Goal: Task Accomplishment & Management: Manage account settings

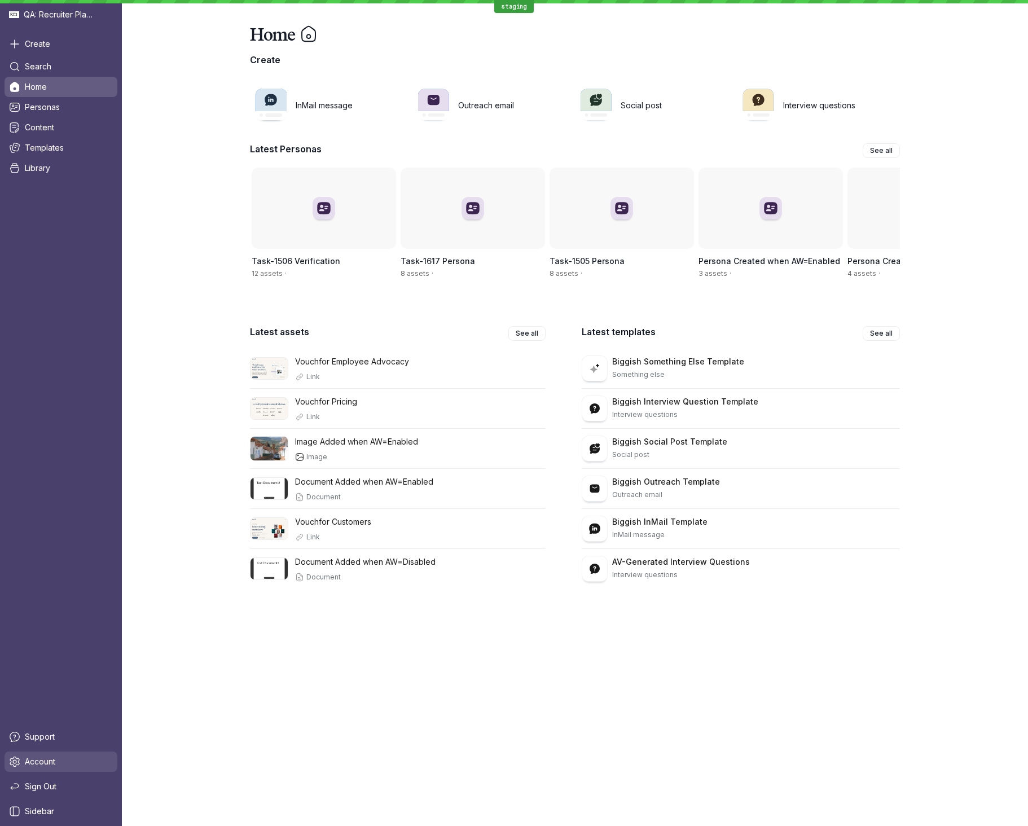
click at [51, 765] on span "Account" at bounding box center [40, 761] width 30 height 11
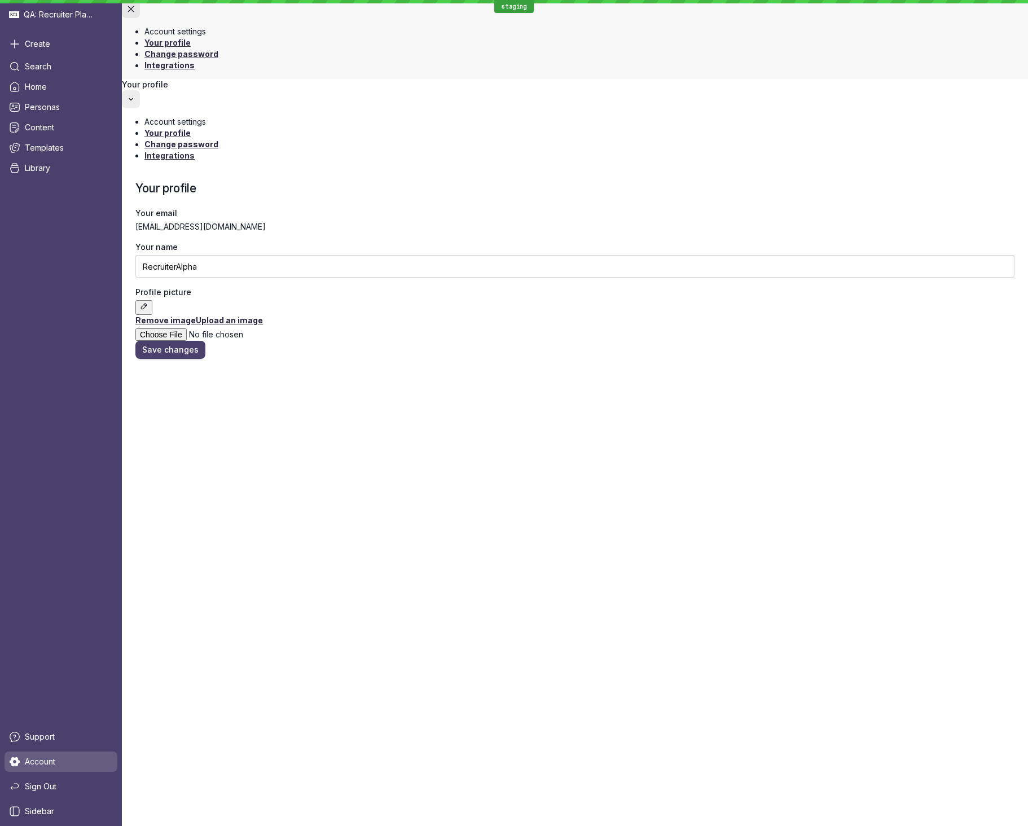
click at [195, 151] on span "Integrations" at bounding box center [170, 156] width 50 height 10
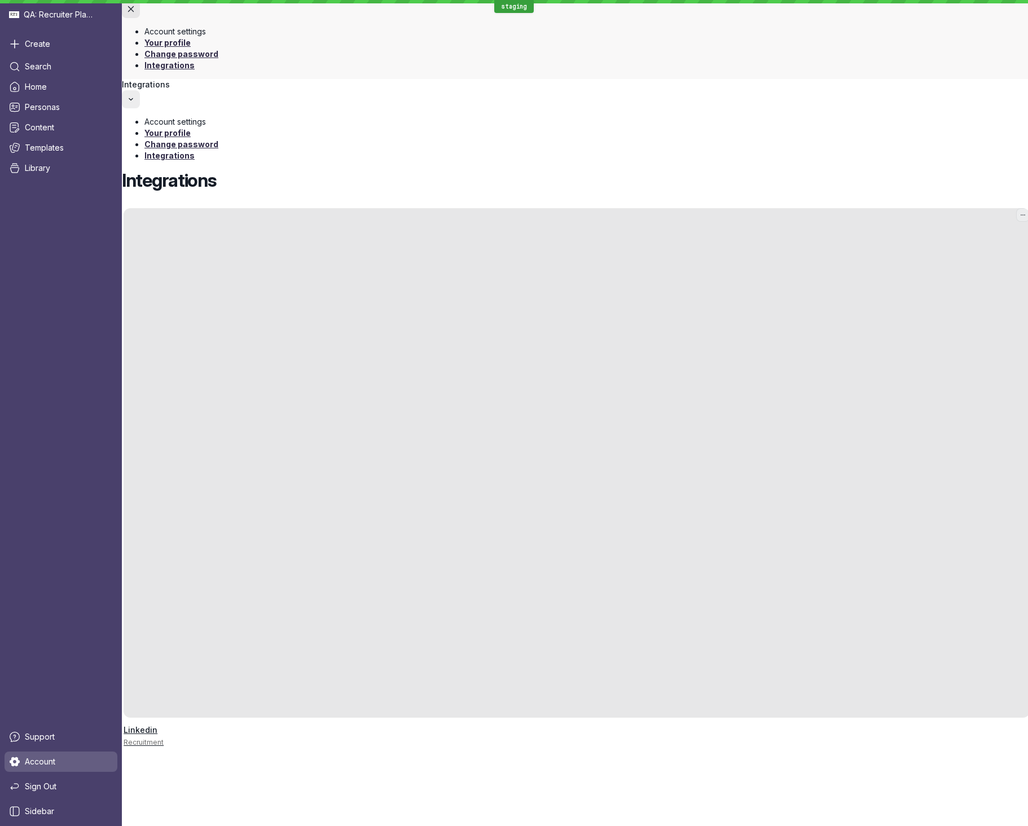
click at [554, 208] on div at bounding box center [570, 463] width 893 height 510
